Goal: Information Seeking & Learning: Learn about a topic

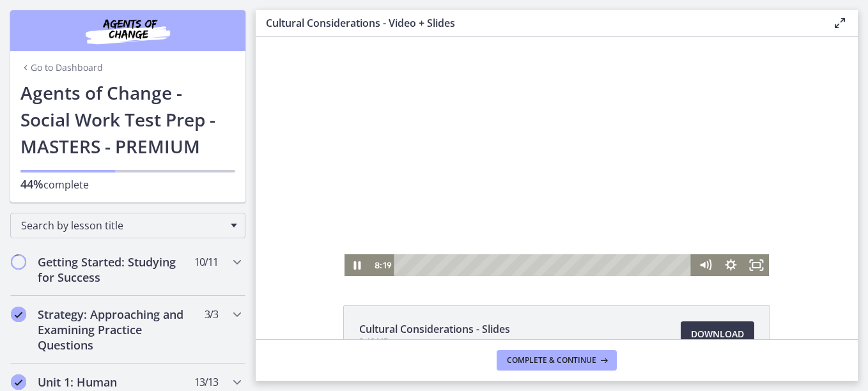
drag, startPoint x: 370, startPoint y: 254, endPoint x: 459, endPoint y: 240, distance: 90.1
click at [459, 240] on div "Click for sound @keyframes VOLUME_SMALL_WAVE_FLASH { 0% { opacity: 0; } 33% { o…" at bounding box center [557, 156] width 425 height 239
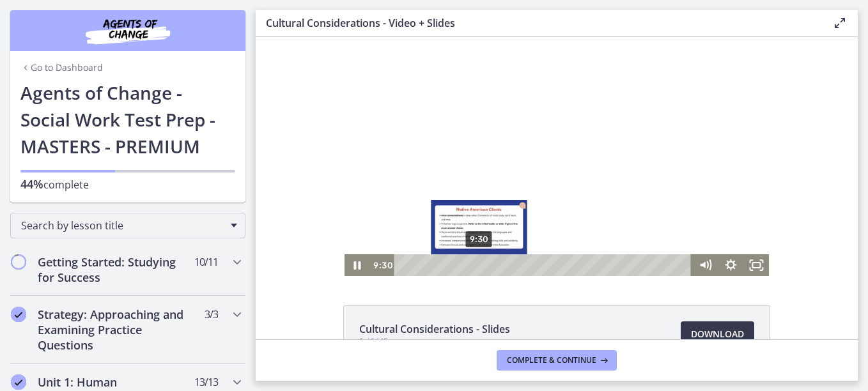
click at [475, 263] on div "9:30" at bounding box center [544, 265] width 283 height 22
click at [481, 261] on div "10:18" at bounding box center [544, 265] width 283 height 22
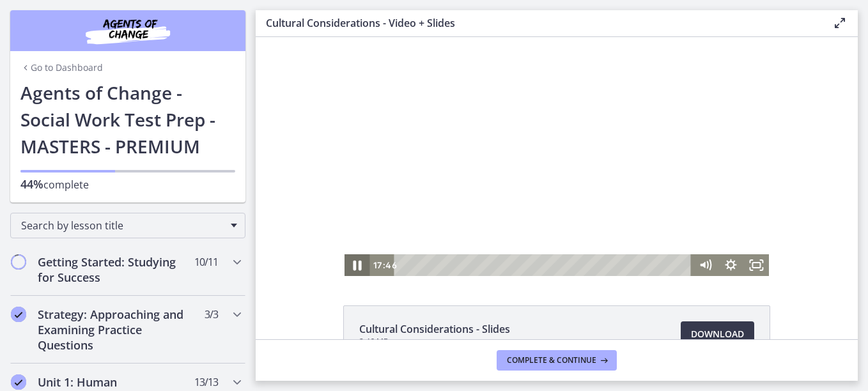
click at [353, 267] on icon "Pause" at bounding box center [357, 266] width 31 height 26
click at [354, 267] on icon "Play Video" at bounding box center [358, 265] width 8 height 11
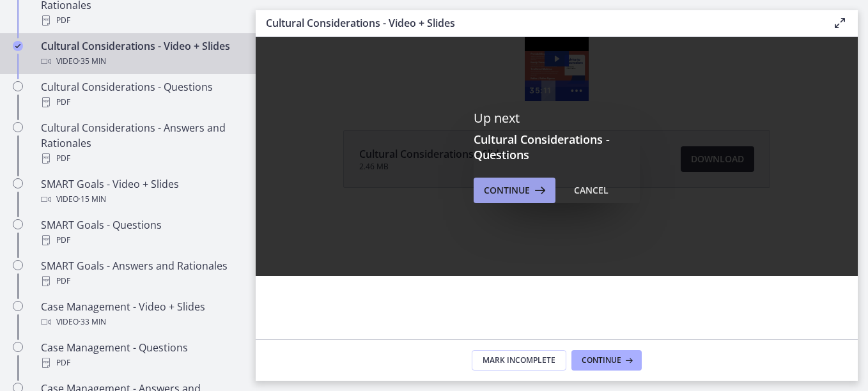
click at [501, 187] on span "Continue" at bounding box center [507, 190] width 46 height 15
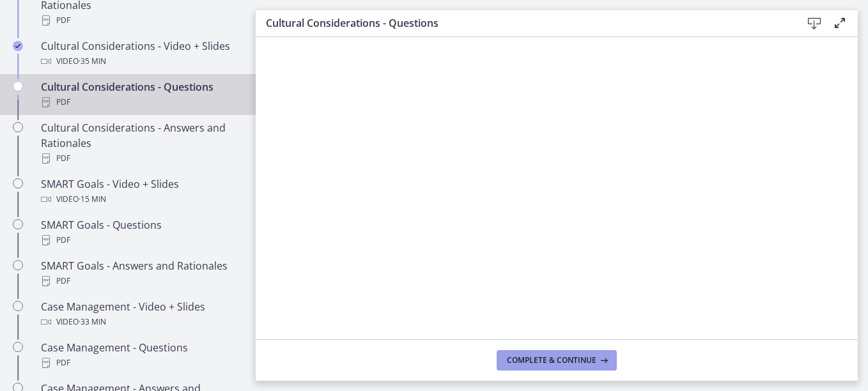
click at [550, 352] on button "Complete & continue" at bounding box center [557, 360] width 120 height 20
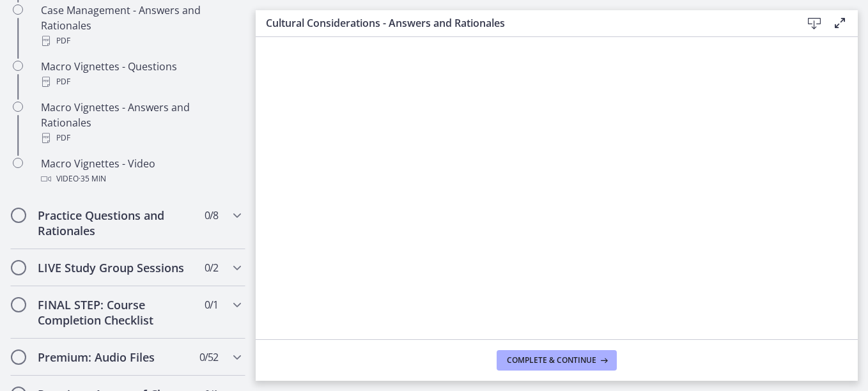
scroll to position [1305, 0]
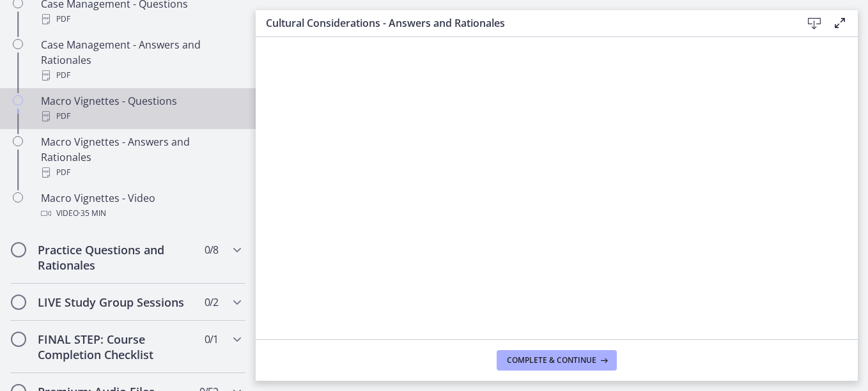
drag, startPoint x: 246, startPoint y: 265, endPoint x: 205, endPoint y: 107, distance: 162.7
click at [205, 107] on link "Macro Vignettes - Questions PDF" at bounding box center [128, 108] width 256 height 41
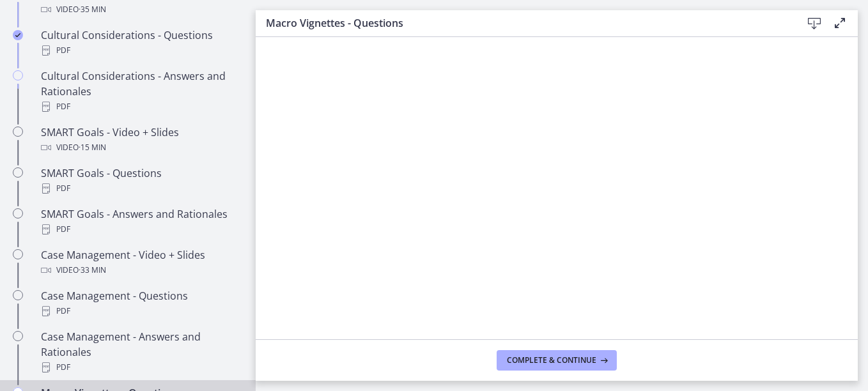
scroll to position [1033, 0]
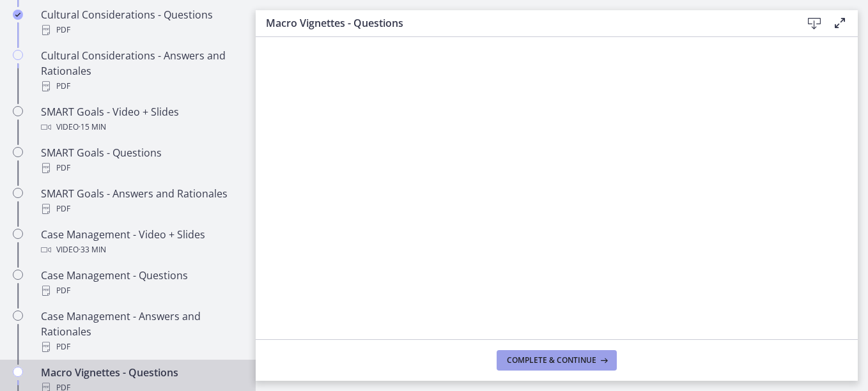
click at [538, 355] on span "Complete & continue" at bounding box center [552, 360] width 90 height 10
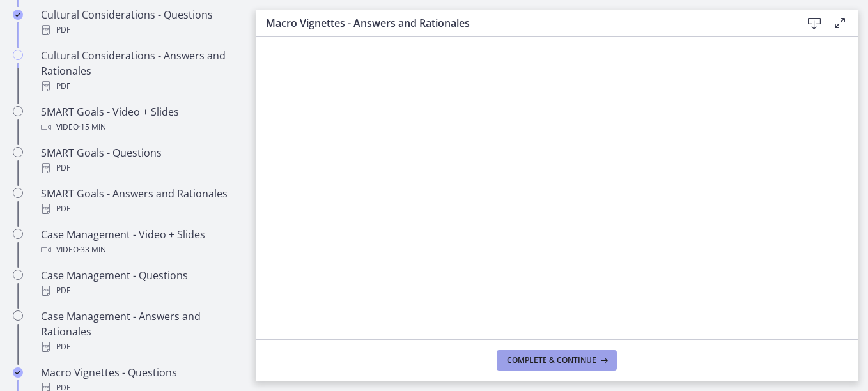
click at [547, 362] on span "Complete & continue" at bounding box center [552, 360] width 90 height 10
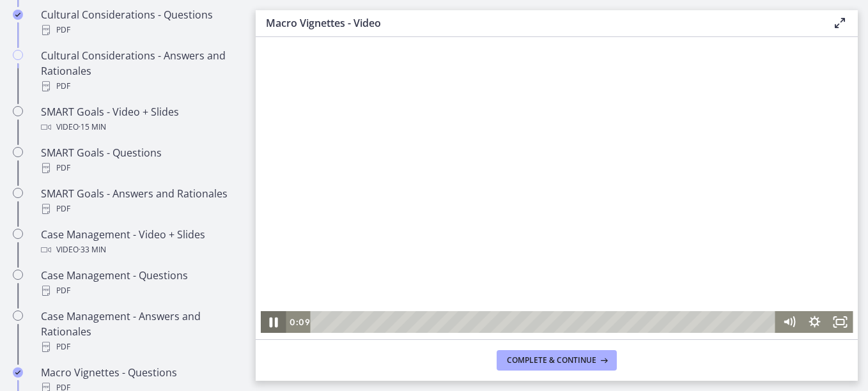
click at [270, 322] on icon "Pause" at bounding box center [274, 323] width 8 height 10
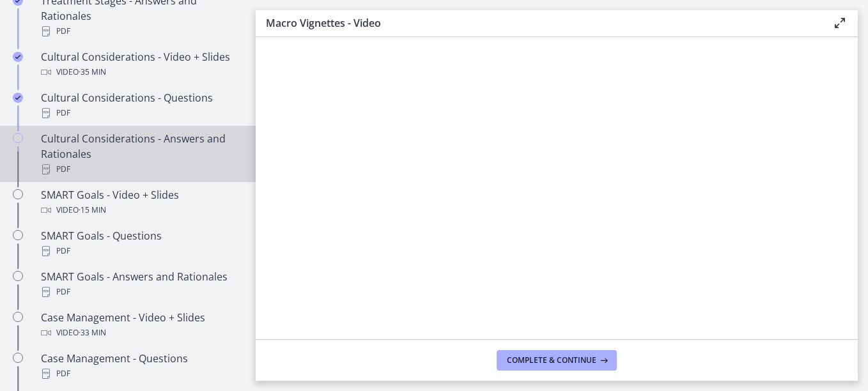
scroll to position [946, 0]
